Goal: Information Seeking & Learning: Learn about a topic

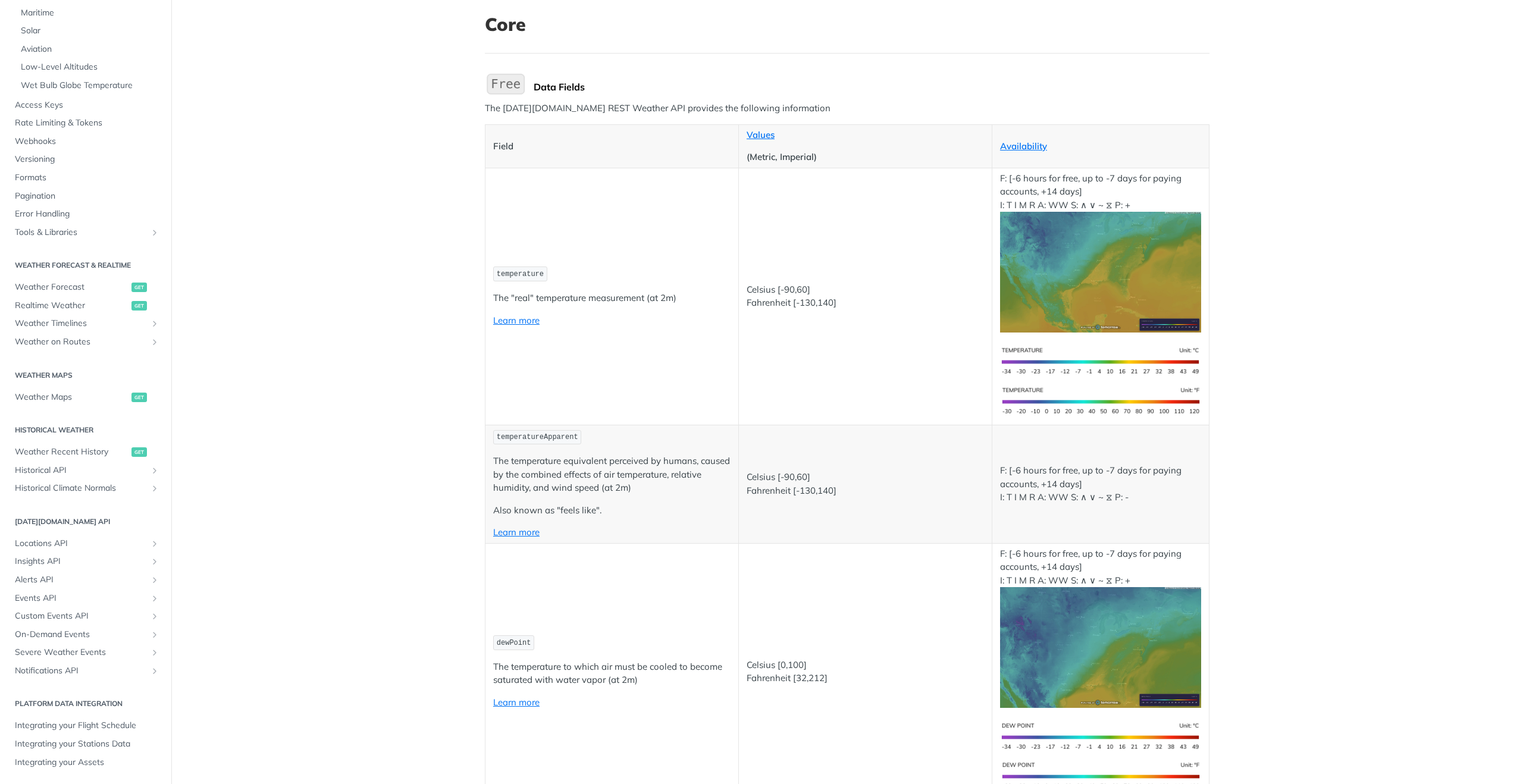
scroll to position [69, 0]
click at [78, 618] on span "Custom Events API" at bounding box center [81, 616] width 132 height 12
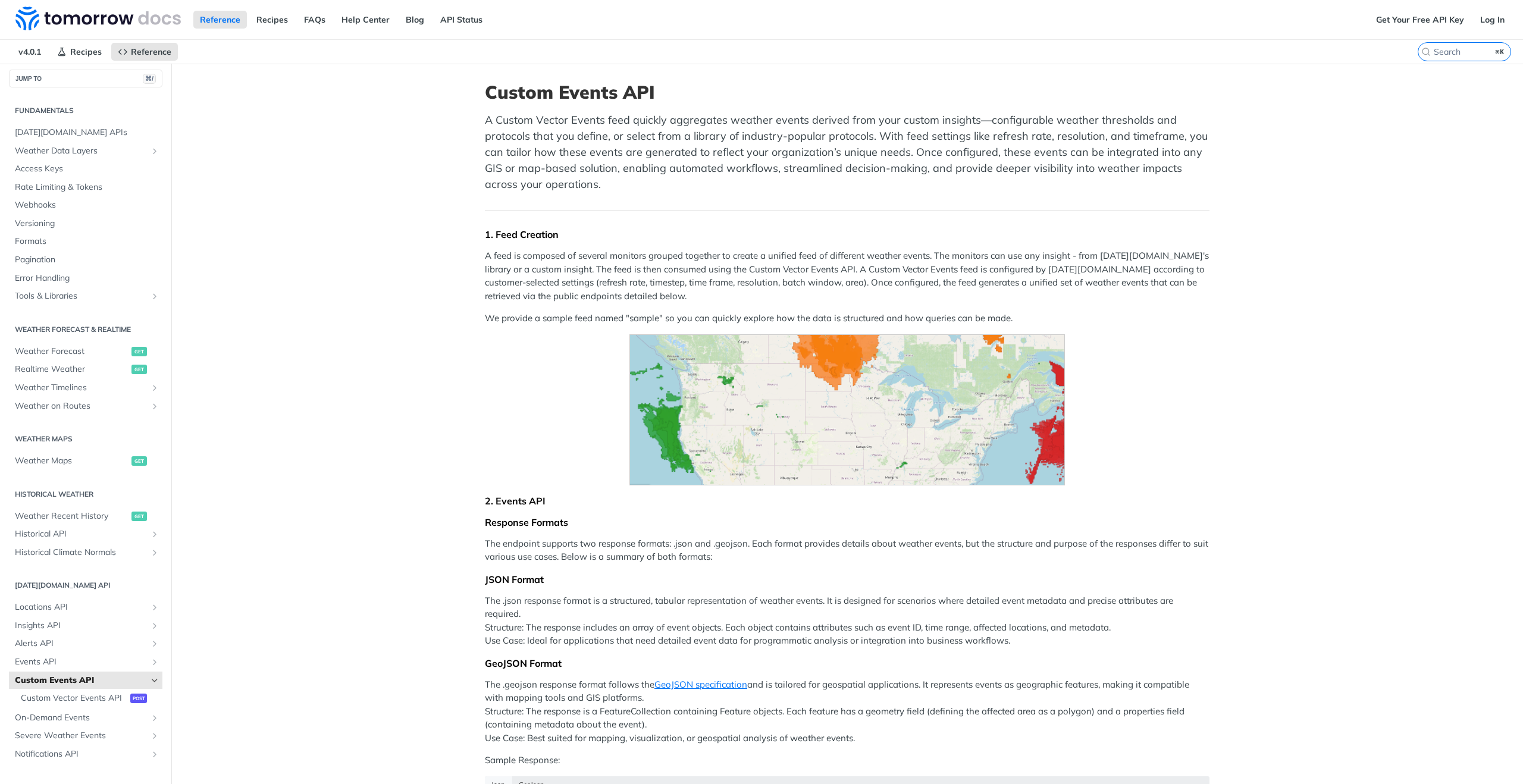
click at [878, 392] on img "Expand image" at bounding box center [847, 409] width 436 height 151
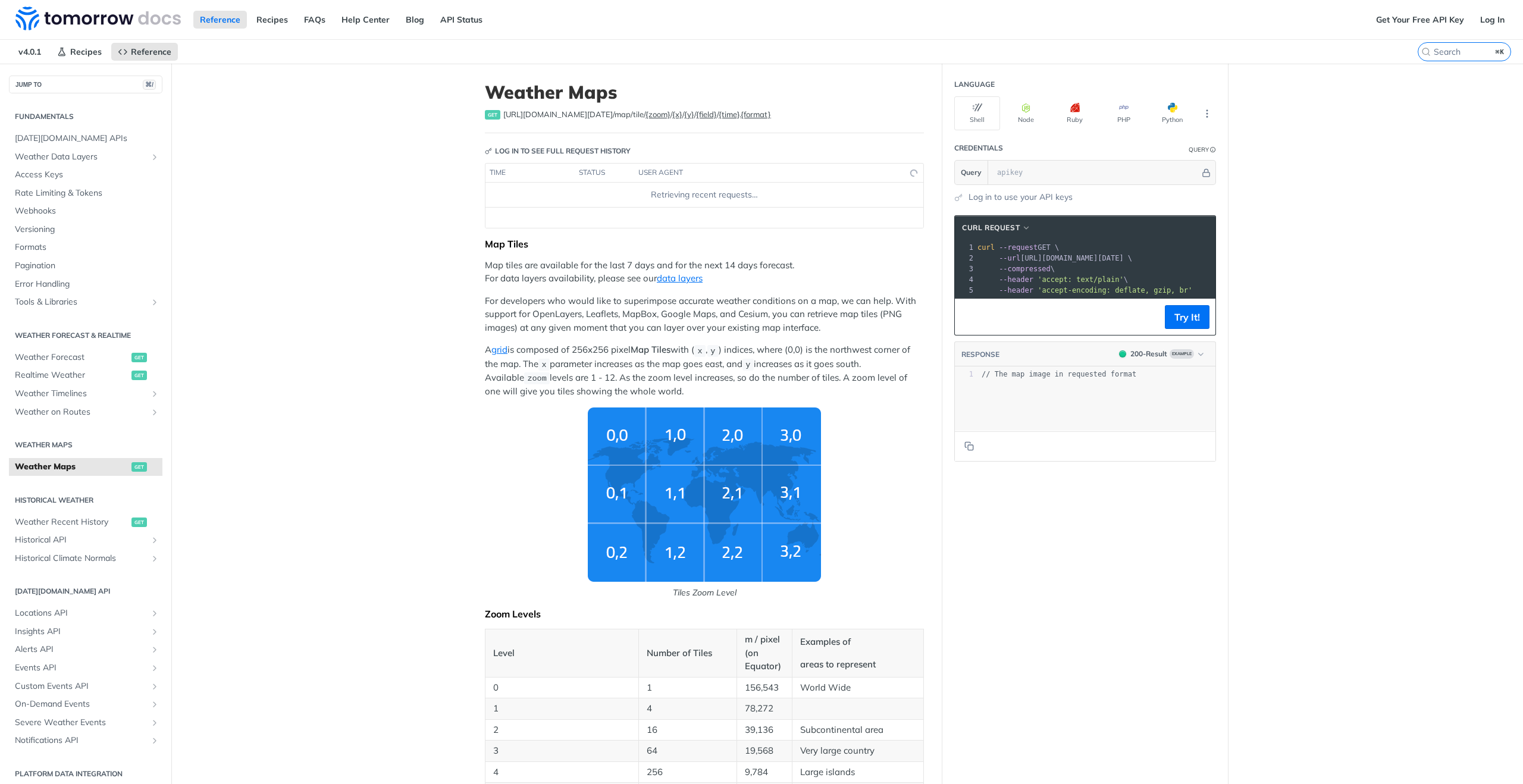
click at [48, 138] on span "[DATE][DOMAIN_NAME] APIs" at bounding box center [87, 138] width 144 height 12
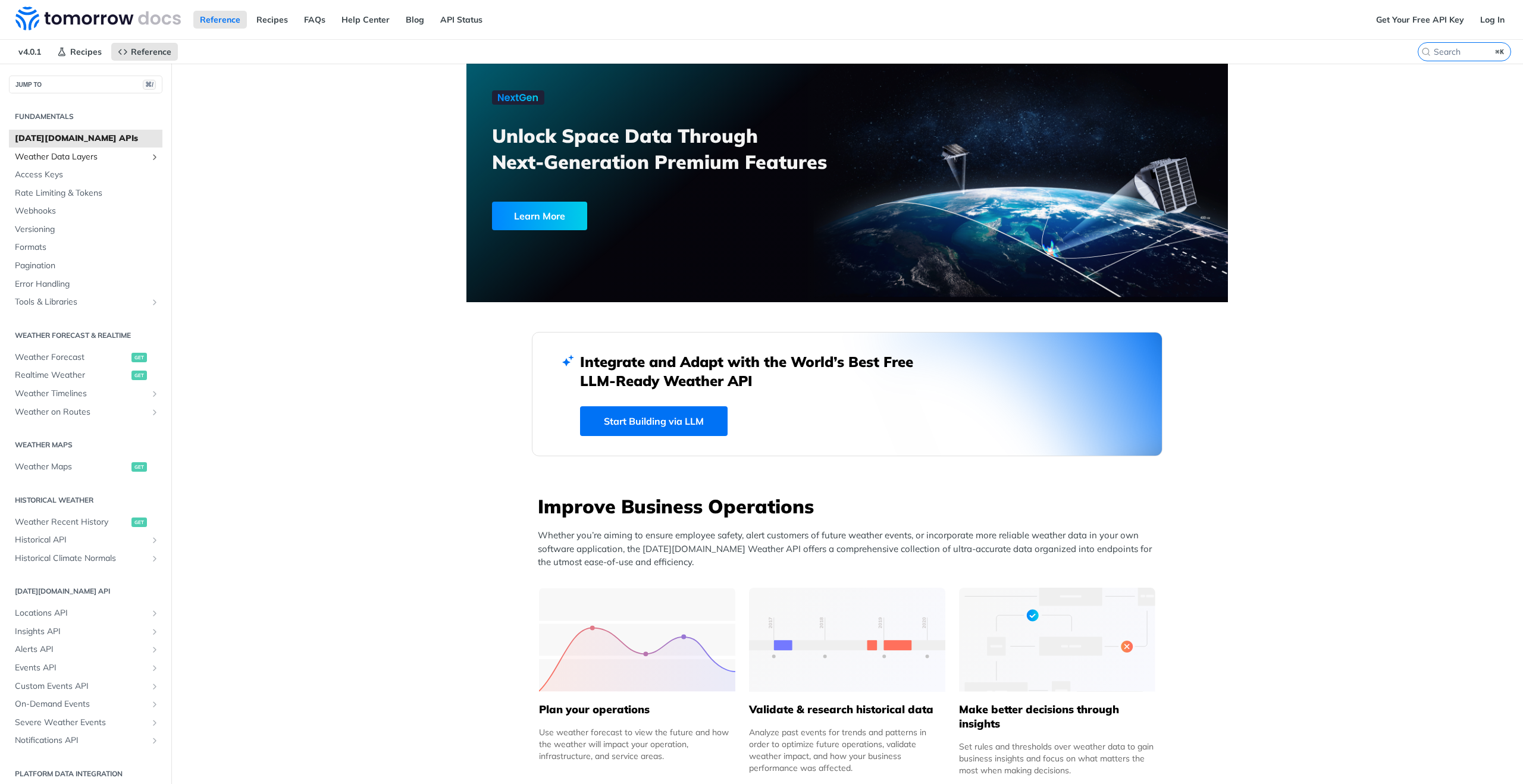
click at [58, 155] on span "Weather Data Layers" at bounding box center [81, 156] width 132 height 12
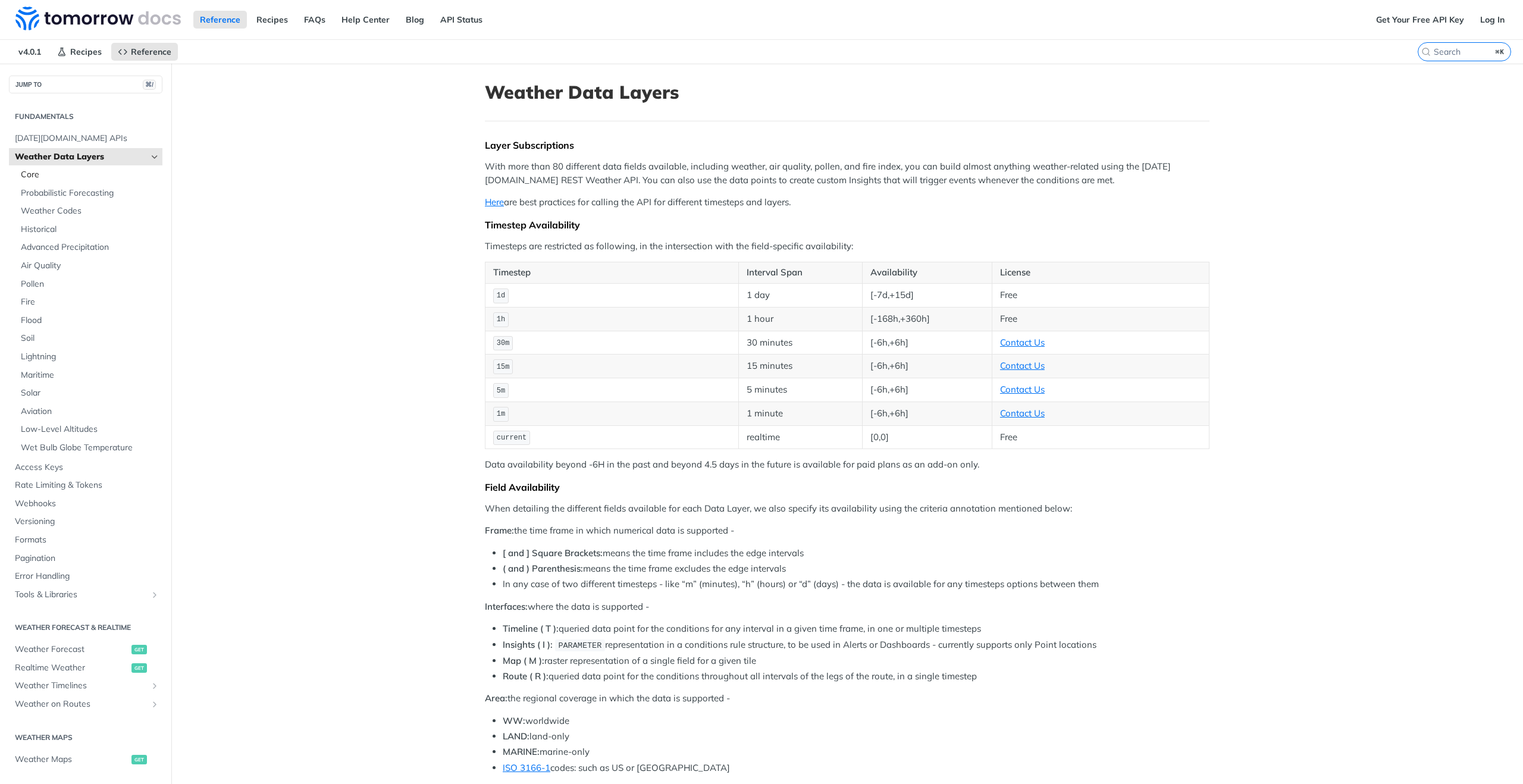
click at [57, 178] on span "Core" at bounding box center [90, 175] width 139 height 12
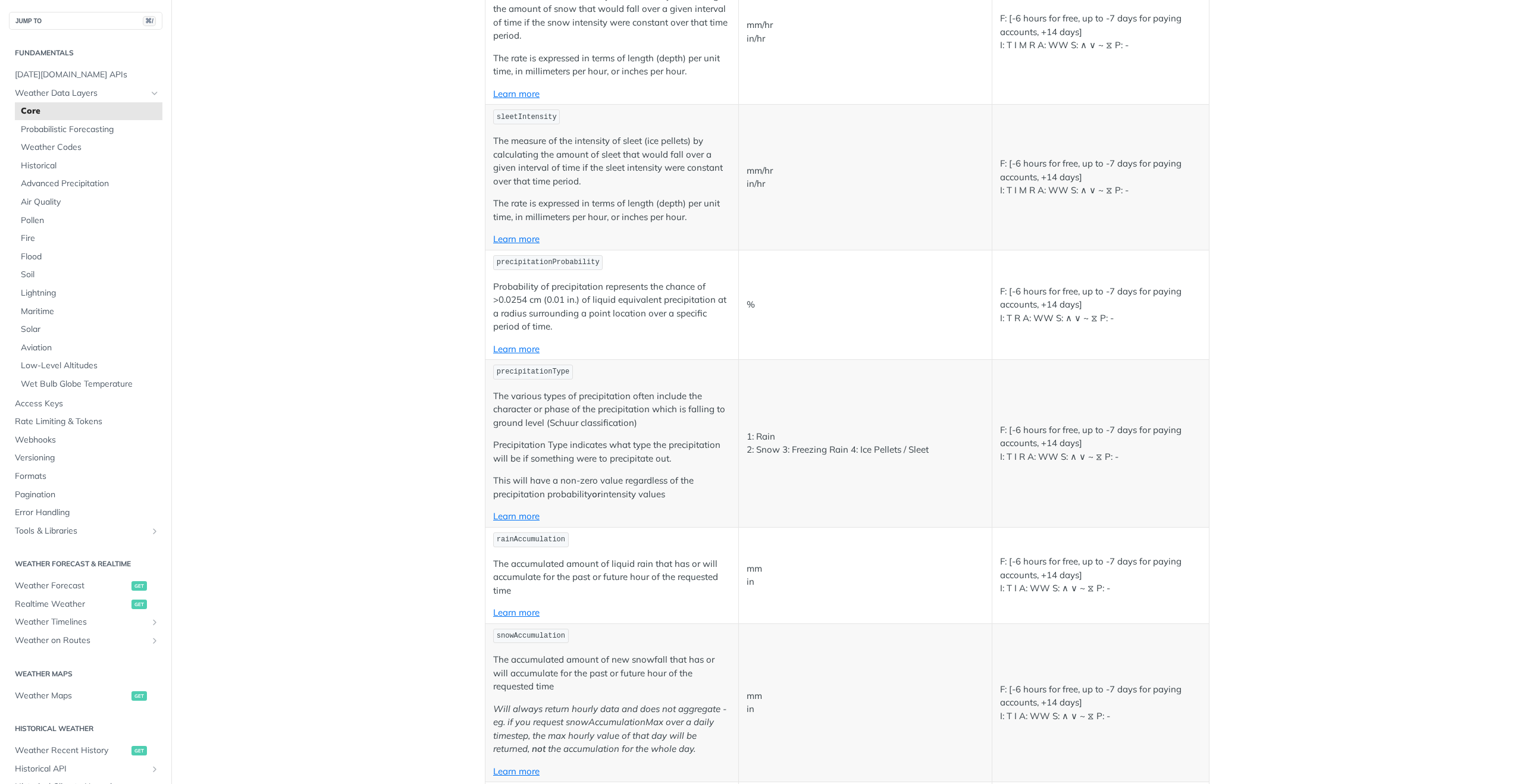
scroll to position [1682, 0]
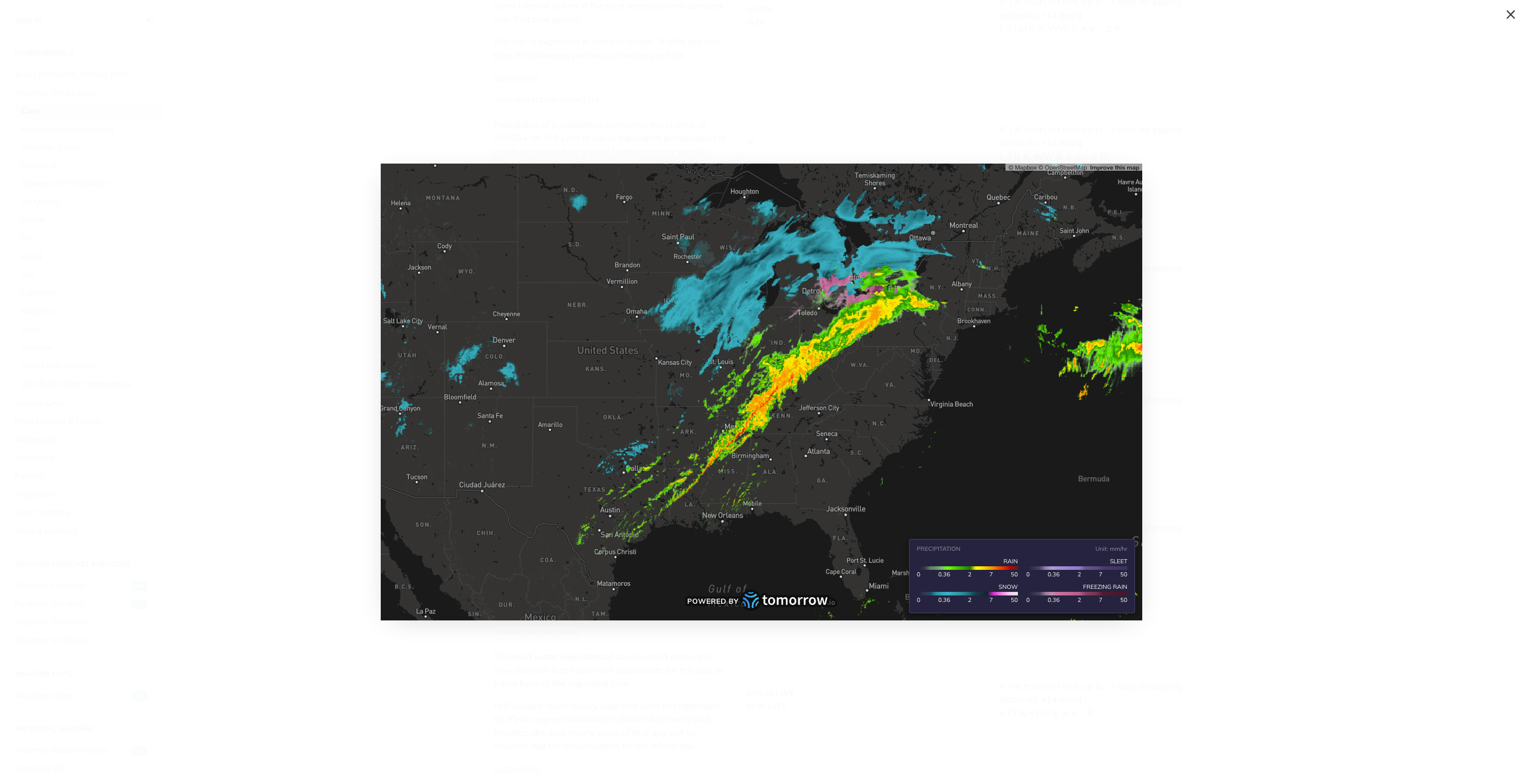
click at [898, 321] on img "Collapse image" at bounding box center [762, 392] width 762 height 457
